Goal: Entertainment & Leisure: Consume media (video, audio)

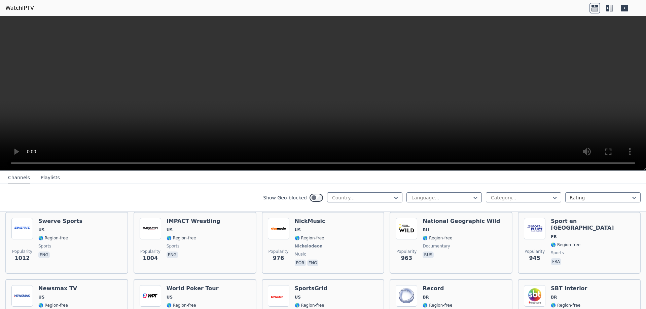
scroll to position [808, 0]
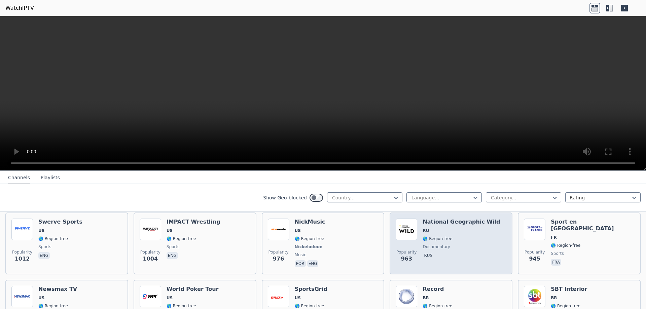
click at [400, 226] on img at bounding box center [407, 230] width 22 height 22
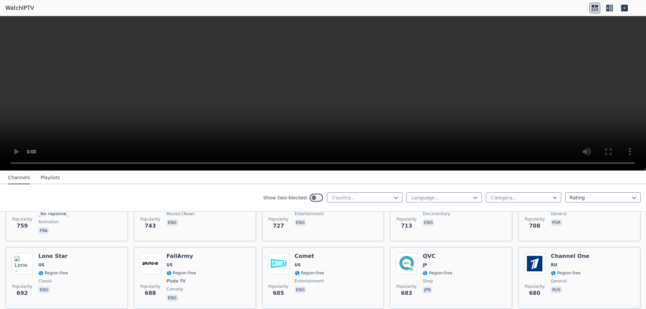
scroll to position [1312, 0]
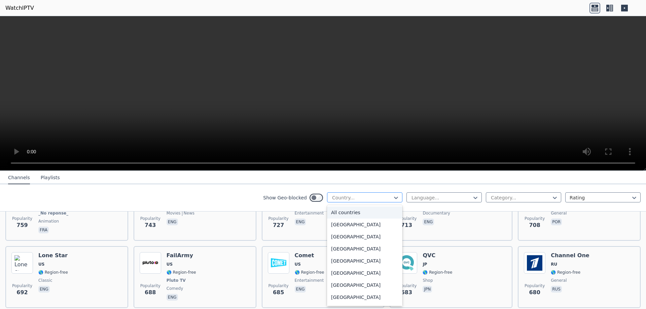
click at [381, 200] on div at bounding box center [361, 198] width 61 height 7
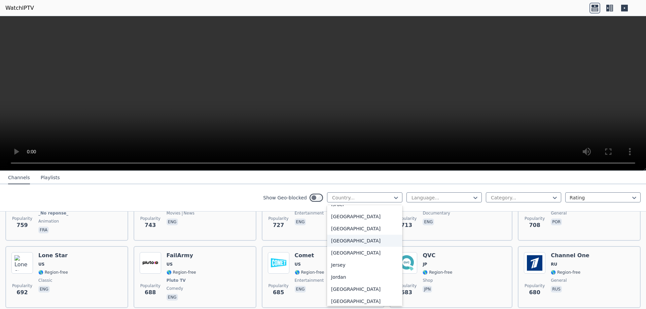
click at [347, 246] on div "[GEOGRAPHIC_DATA]" at bounding box center [364, 241] width 75 height 12
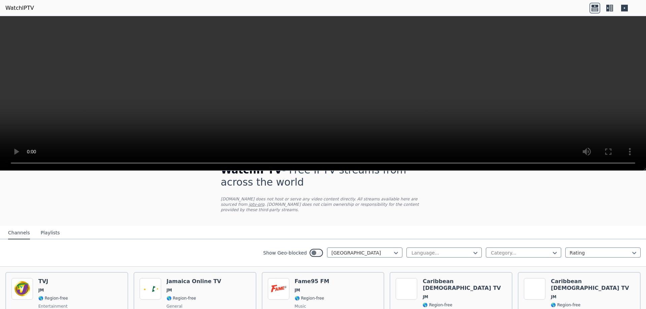
scroll to position [34, 0]
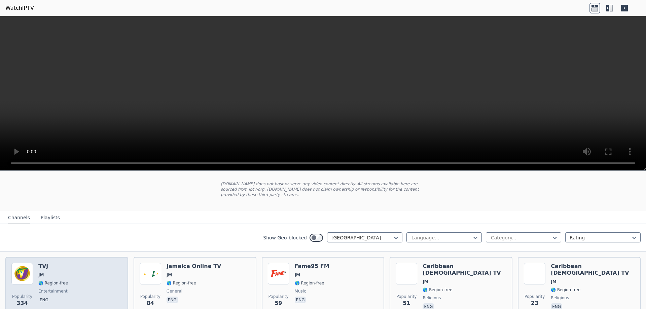
click at [74, 273] on div "Popularity 334 TVJ JM 🌎 Region-free entertainment eng" at bounding box center [66, 287] width 111 height 48
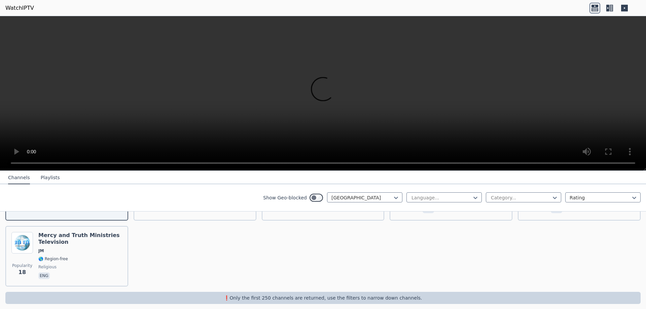
scroll to position [63, 0]
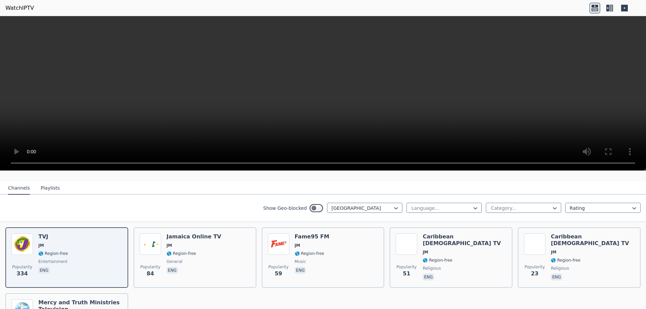
drag, startPoint x: 30, startPoint y: 248, endPoint x: 189, endPoint y: 197, distance: 167.5
click at [189, 197] on div "Show Geo-blocked Jamaica Language... Category... Rating" at bounding box center [323, 208] width 646 height 27
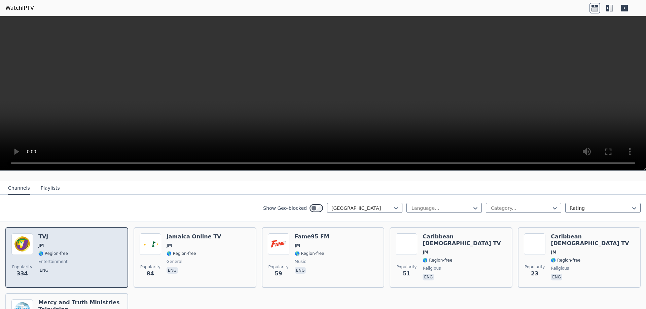
click at [34, 240] on div "Popularity 334 TVJ JM 🌎 Region-free entertainment eng" at bounding box center [66, 258] width 111 height 48
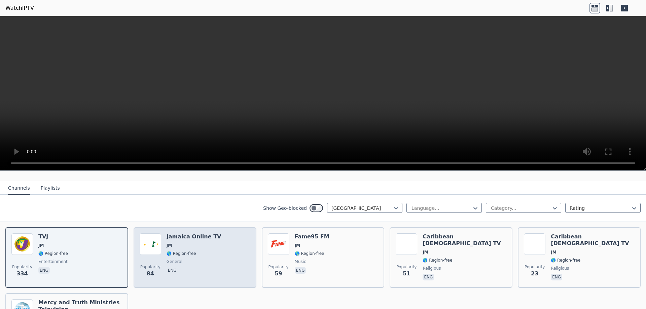
click at [162, 238] on div "Popularity 84 Jamaica Online TV JM 🌎 Region-free general eng" at bounding box center [195, 258] width 111 height 48
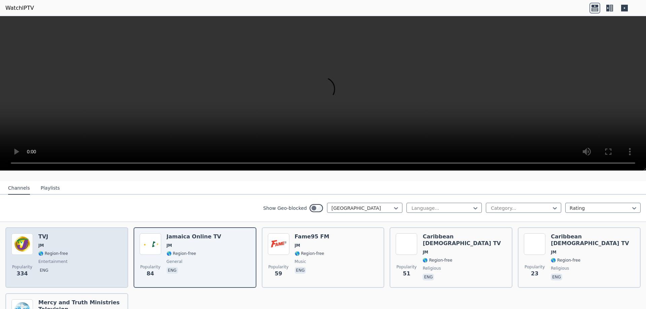
click at [47, 234] on h6 "TVJ" at bounding box center [53, 237] width 30 height 7
